Goal: Task Accomplishment & Management: Use online tool/utility

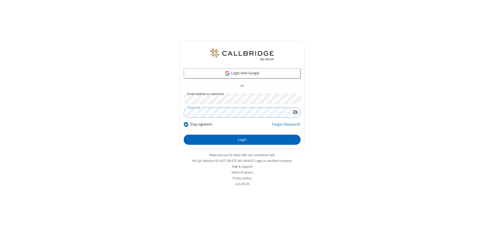
click at [242, 140] on button "Login" at bounding box center [242, 140] width 117 height 10
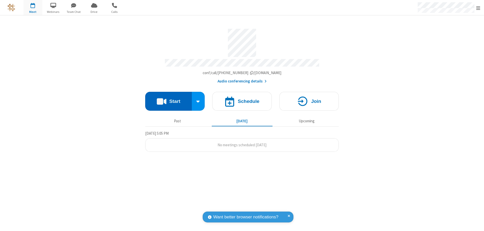
click at [168, 99] on button "Start" at bounding box center [168, 101] width 47 height 19
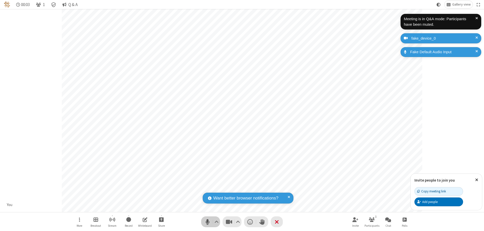
click at [207, 222] on span "Mute (⌘+Shift+A)" at bounding box center [208, 221] width 8 height 7
click at [207, 222] on span "Unmute (⌘+Shift+A)" at bounding box center [208, 221] width 8 height 7
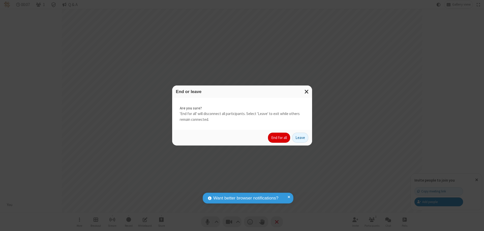
click at [279, 138] on button "End for all" at bounding box center [279, 138] width 22 height 10
